Goal: Task Accomplishment & Management: Complete application form

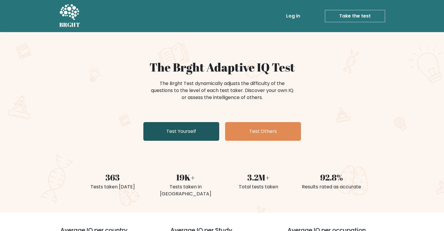
click at [192, 128] on link "Test Yourself" at bounding box center [181, 131] width 76 height 19
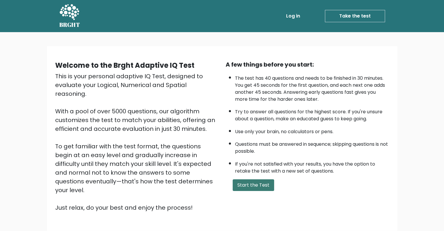
click at [251, 179] on button "Start the Test" at bounding box center [252, 185] width 41 height 12
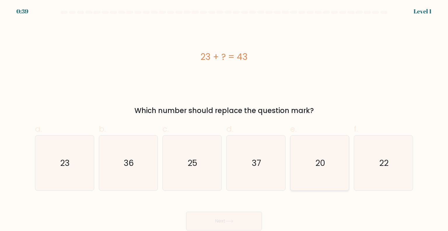
click at [319, 157] on text "20" at bounding box center [320, 163] width 10 height 12
click at [224, 119] on input "e. 20" at bounding box center [224, 117] width 0 height 4
radio input "true"
click at [228, 219] on button "Next" at bounding box center [224, 220] width 76 height 19
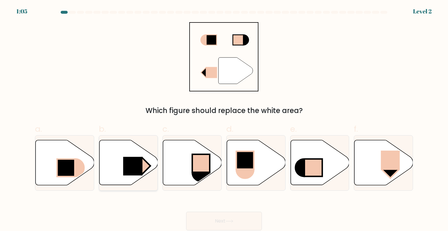
click at [122, 164] on icon at bounding box center [128, 162] width 59 height 45
click at [224, 119] on input "b." at bounding box center [224, 117] width 0 height 4
radio input "true"
click at [215, 215] on button "Next" at bounding box center [224, 220] width 76 height 19
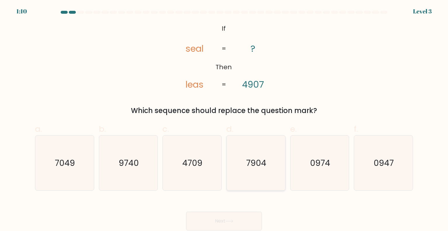
click at [254, 152] on icon "7904" at bounding box center [255, 162] width 55 height 55
click at [224, 119] on input "d. 7904" at bounding box center [224, 117] width 0 height 4
radio input "true"
click at [216, 218] on button "Next" at bounding box center [224, 220] width 76 height 19
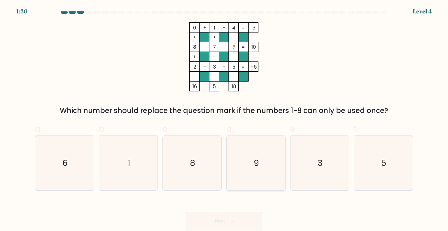
click at [258, 147] on icon "9" at bounding box center [255, 162] width 55 height 55
click at [224, 119] on input "d. 9" at bounding box center [224, 117] width 0 height 4
radio input "true"
click at [231, 221] on icon at bounding box center [229, 220] width 8 height 3
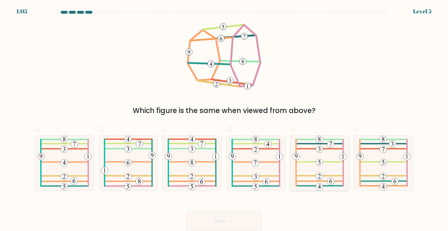
click at [321, 167] on icon at bounding box center [319, 162] width 54 height 55
click at [224, 119] on input "e." at bounding box center [224, 117] width 0 height 4
radio input "true"
click at [232, 218] on button "Next" at bounding box center [224, 220] width 76 height 19
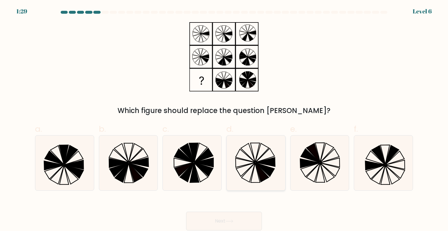
click at [256, 169] on icon at bounding box center [255, 172] width 9 height 19
click at [224, 119] on input "d." at bounding box center [224, 117] width 0 height 4
radio input "true"
click at [215, 218] on button "Next" at bounding box center [224, 220] width 76 height 19
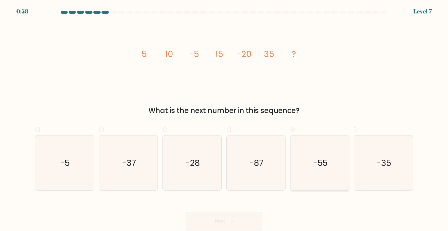
click at [304, 143] on icon "-55" at bounding box center [319, 162] width 55 height 55
click at [224, 119] on input "e. -55" at bounding box center [224, 117] width 0 height 4
radio input "true"
click at [237, 219] on button "Next" at bounding box center [224, 220] width 76 height 19
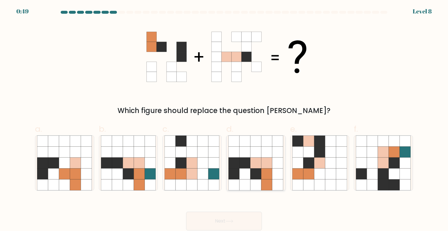
click at [252, 168] on icon at bounding box center [255, 162] width 11 height 11
click at [224, 119] on input "d." at bounding box center [224, 117] width 0 height 4
radio input "true"
click at [237, 221] on button "Next" at bounding box center [224, 220] width 76 height 19
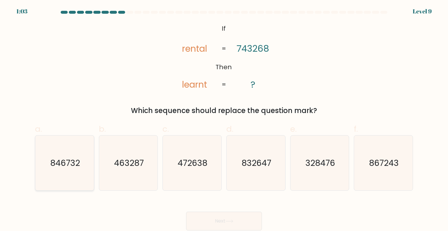
click at [66, 164] on text "846732" at bounding box center [65, 163] width 30 height 12
click at [224, 119] on input "a. 846732" at bounding box center [224, 117] width 0 height 4
radio input "true"
click at [222, 222] on button "Next" at bounding box center [224, 220] width 76 height 19
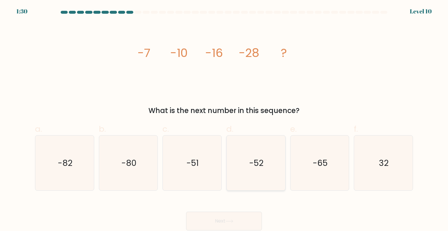
click at [243, 160] on icon "-52" at bounding box center [255, 162] width 55 height 55
click at [224, 119] on input "d. -52" at bounding box center [224, 117] width 0 height 4
radio input "true"
click at [239, 221] on button "Next" at bounding box center [224, 220] width 76 height 19
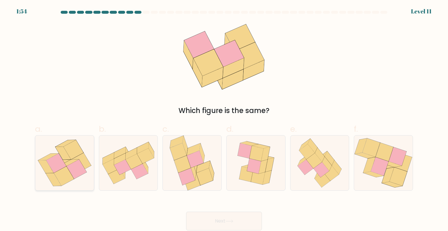
click at [83, 170] on icon at bounding box center [76, 168] width 20 height 19
click at [224, 119] on input "a." at bounding box center [224, 117] width 0 height 4
radio input "true"
click at [216, 222] on button "Next" at bounding box center [224, 220] width 76 height 19
